Goal: Information Seeking & Learning: Compare options

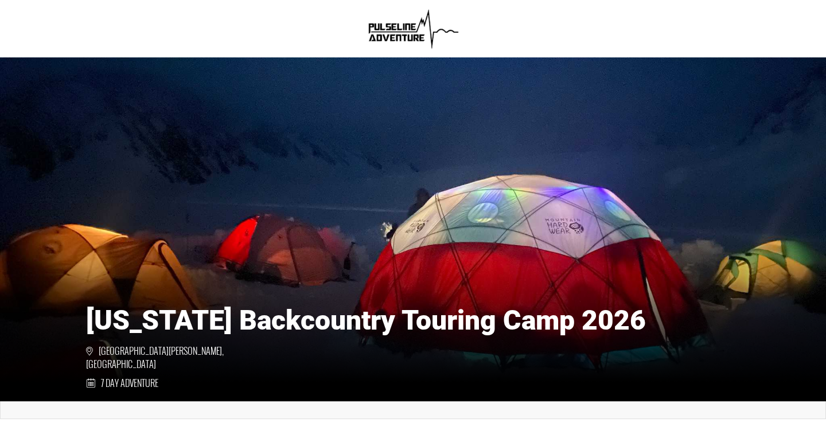
click at [405, 35] on img at bounding box center [413, 29] width 99 height 46
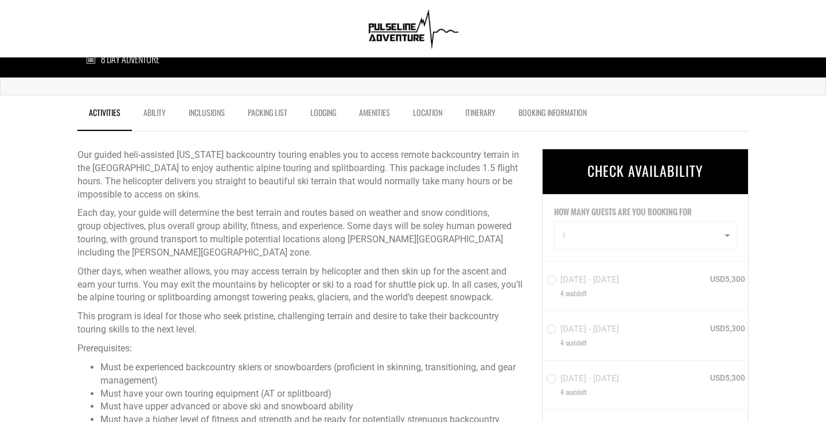
scroll to position [323, 0]
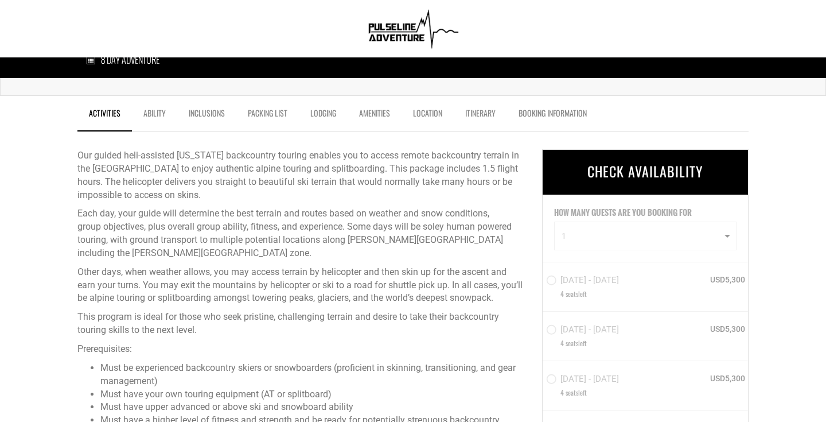
click at [197, 111] on link "Inclusions" at bounding box center [206, 116] width 59 height 29
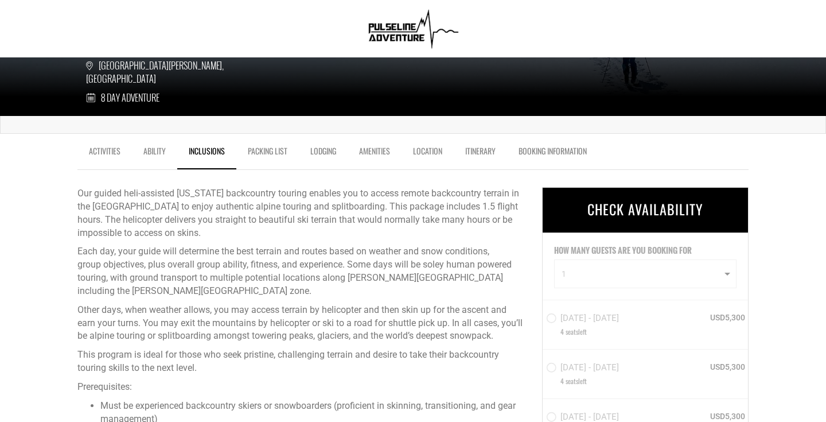
scroll to position [0, 0]
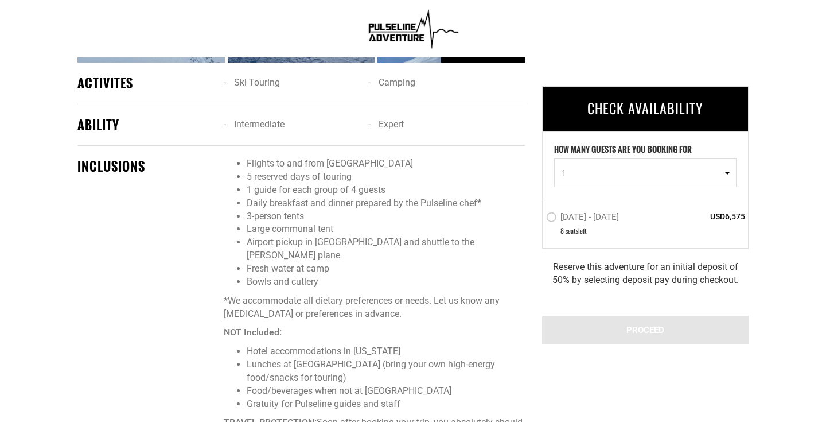
scroll to position [1033, 0]
